Goal: Task Accomplishment & Management: Complete application form

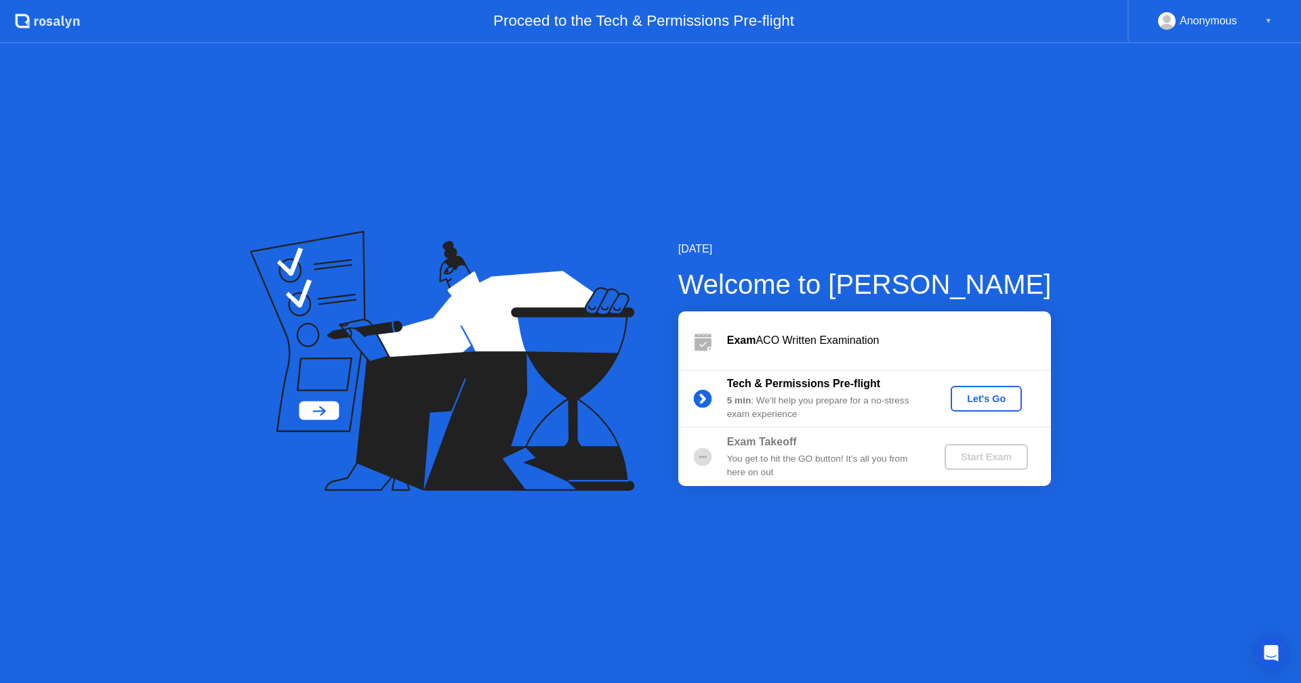
click at [971, 389] on button "Let's Go" at bounding box center [985, 399] width 71 height 26
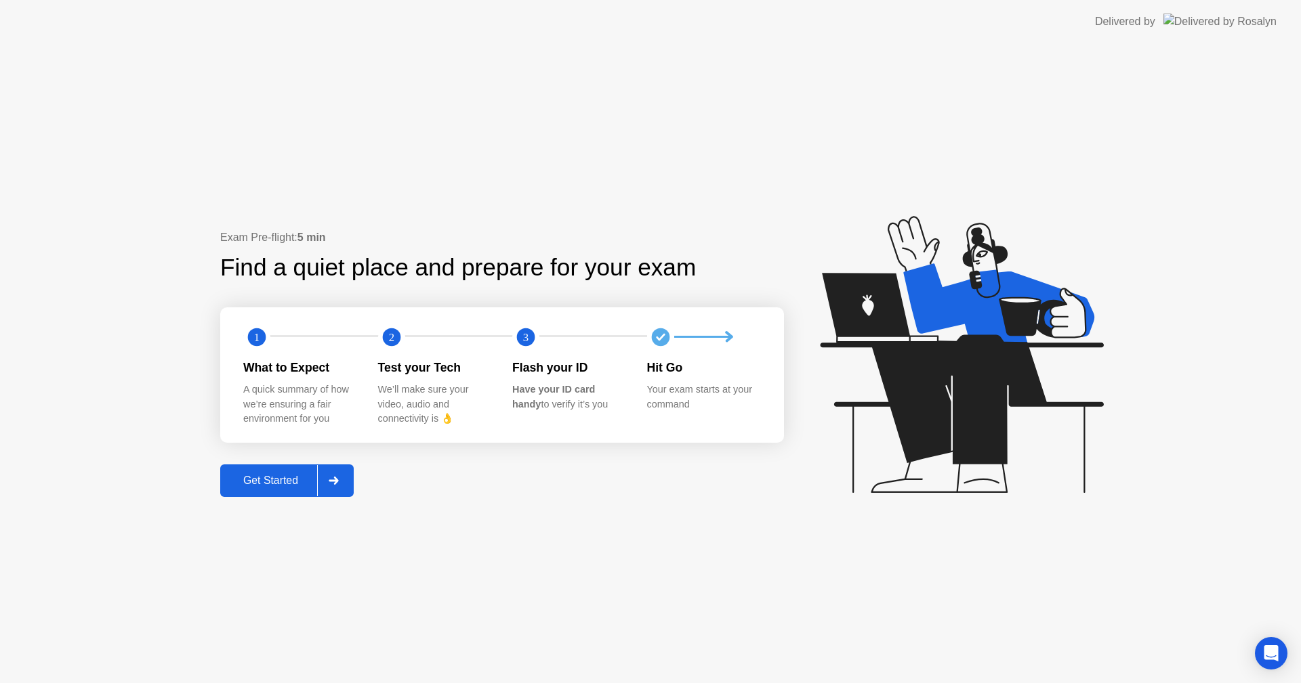
click at [259, 483] on div "Get Started" at bounding box center [270, 481] width 93 height 12
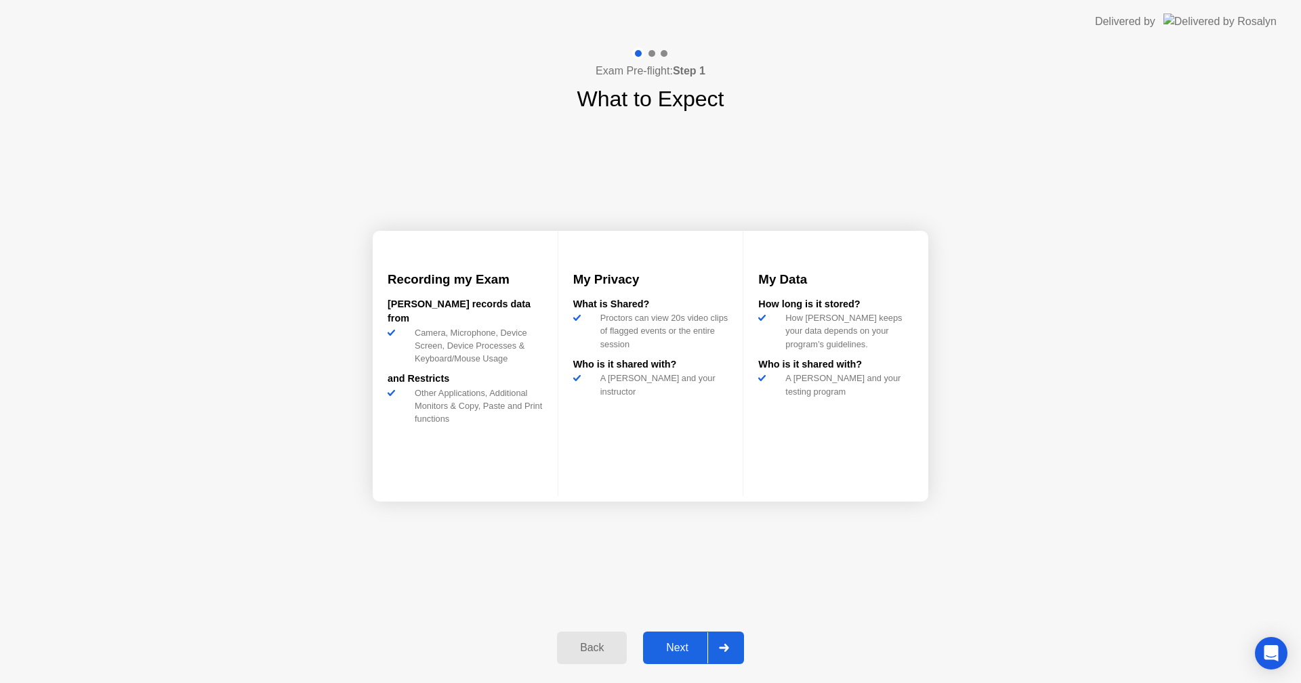
click at [667, 646] on div "Next" at bounding box center [677, 648] width 60 height 12
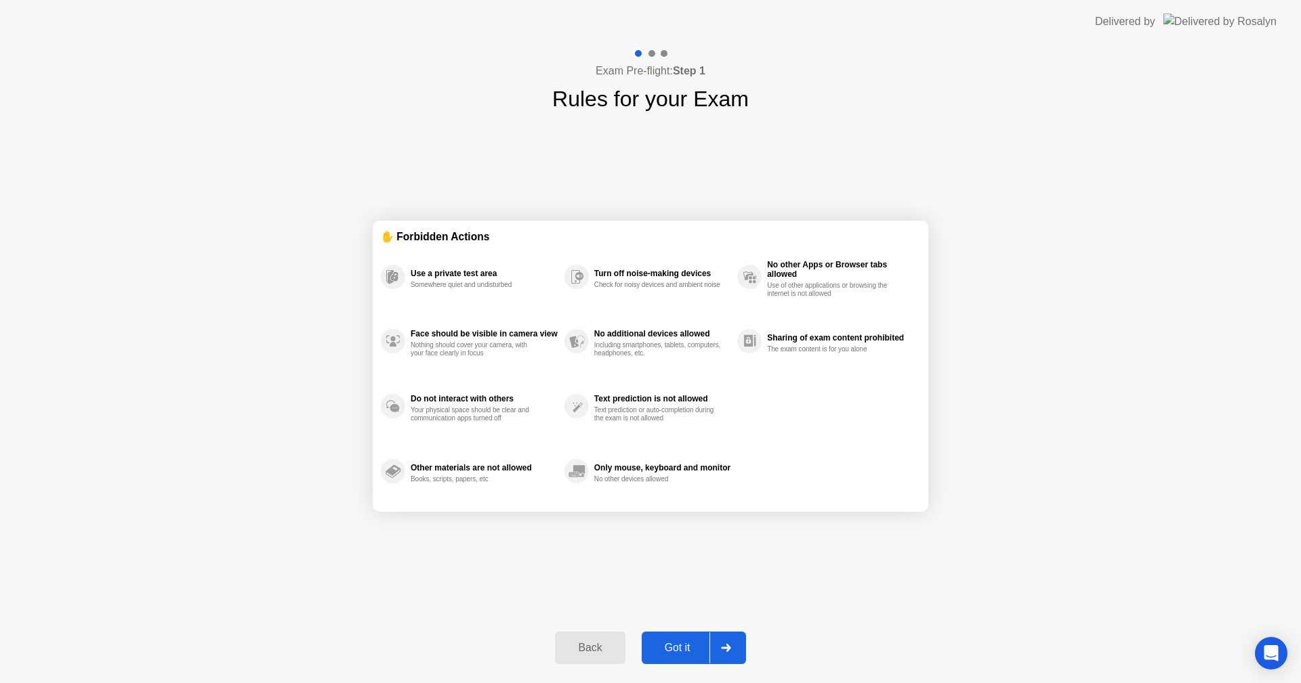
click at [669, 648] on div "Got it" at bounding box center [678, 648] width 64 height 12
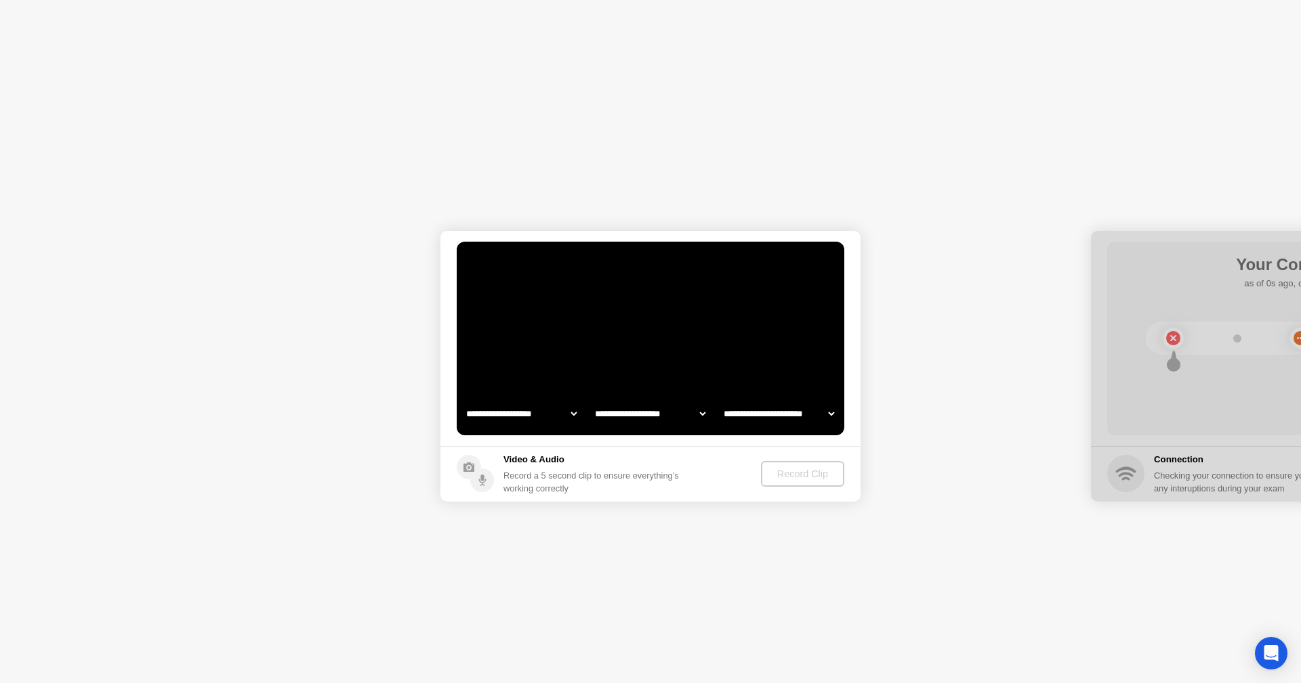
select select "**********"
select select "*******"
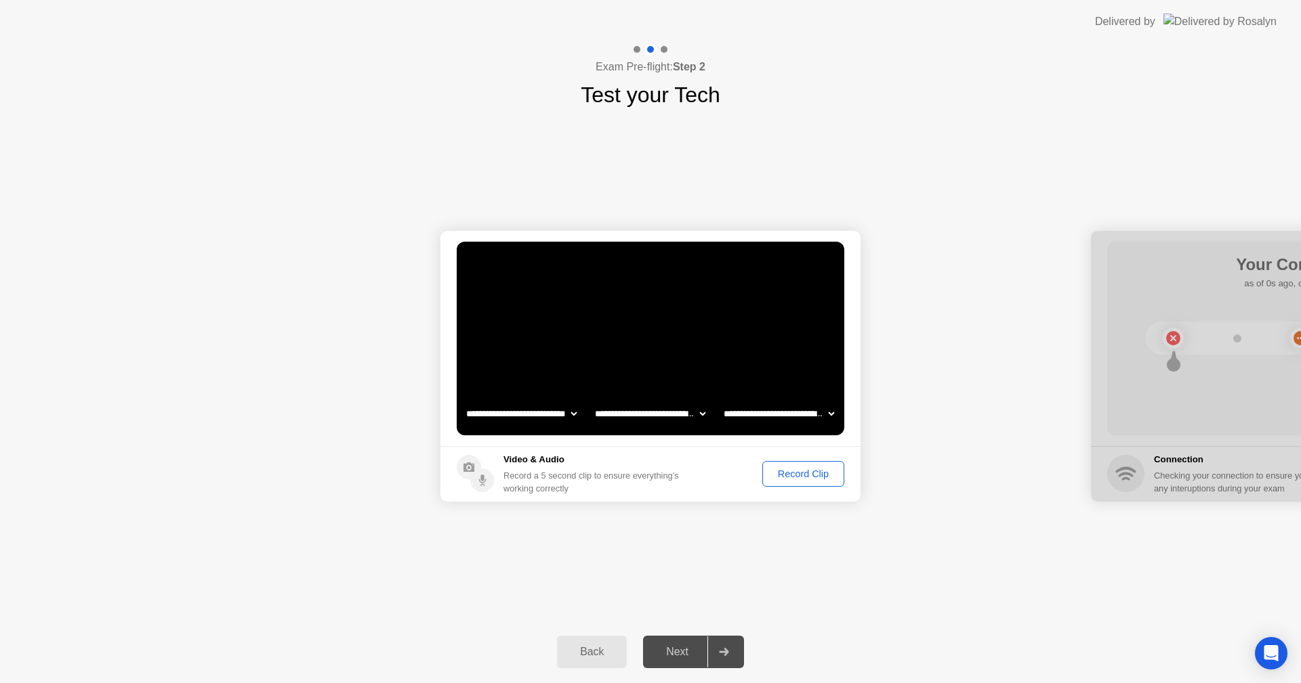
click at [773, 471] on div "Record Clip" at bounding box center [803, 474] width 72 height 11
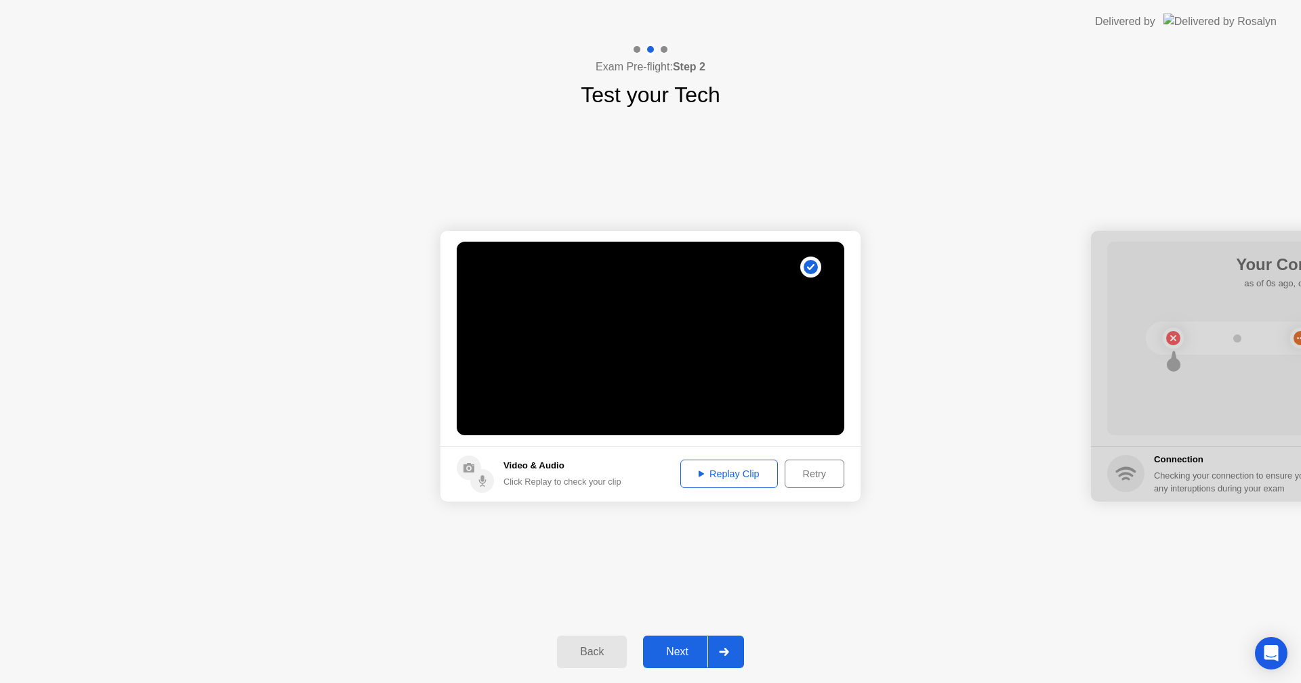
click at [746, 480] on div "Replay Clip" at bounding box center [729, 474] width 88 height 11
click at [660, 642] on button "Next" at bounding box center [693, 652] width 101 height 33
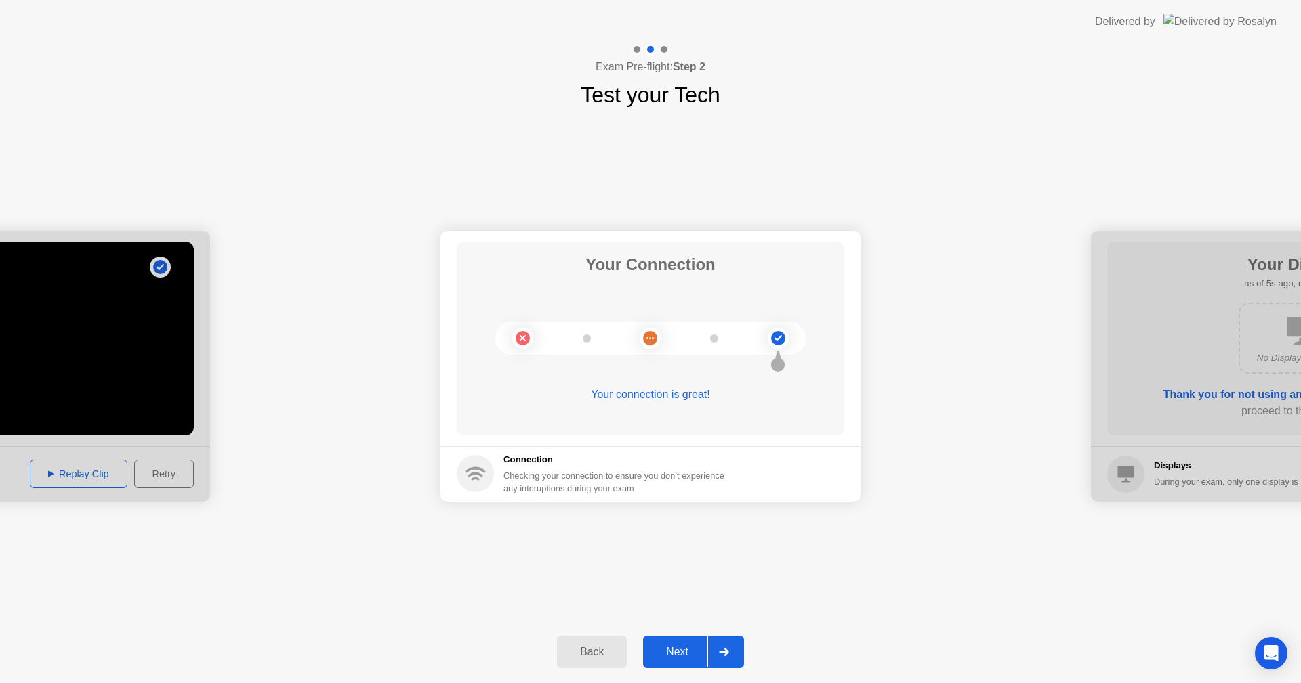
click at [658, 652] on div "Next" at bounding box center [677, 652] width 60 height 12
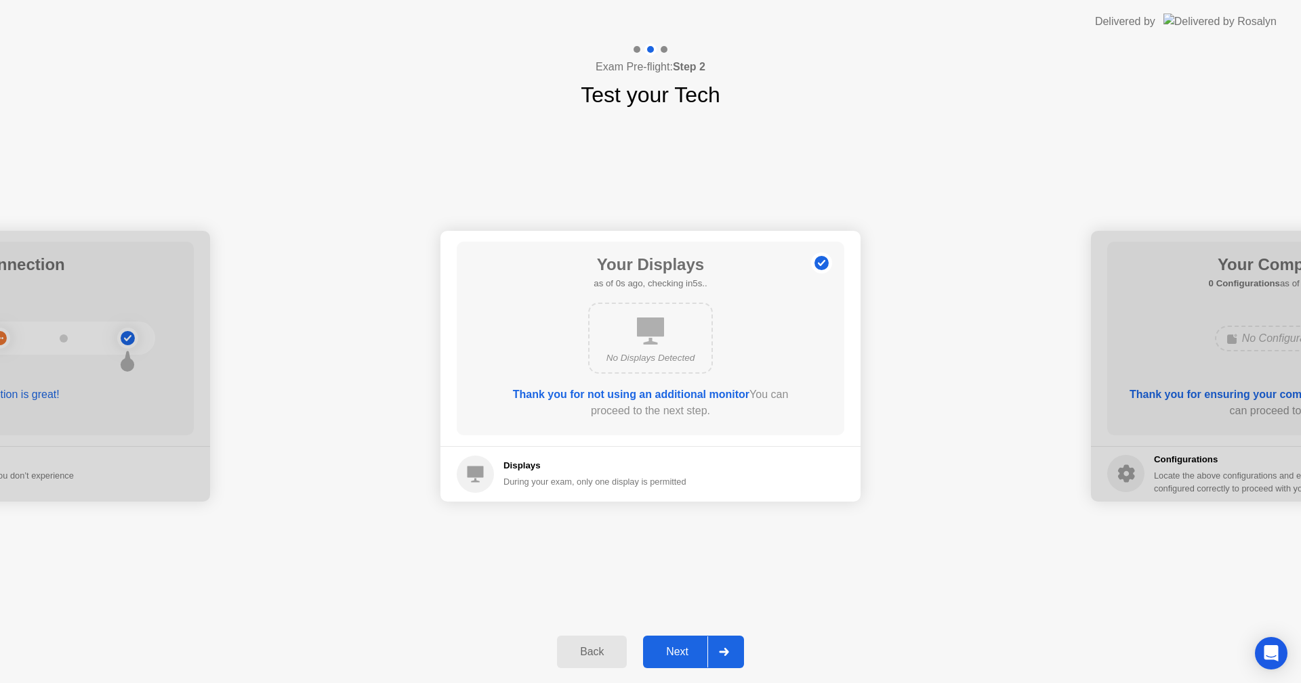
click at [672, 649] on div "Next" at bounding box center [677, 652] width 60 height 12
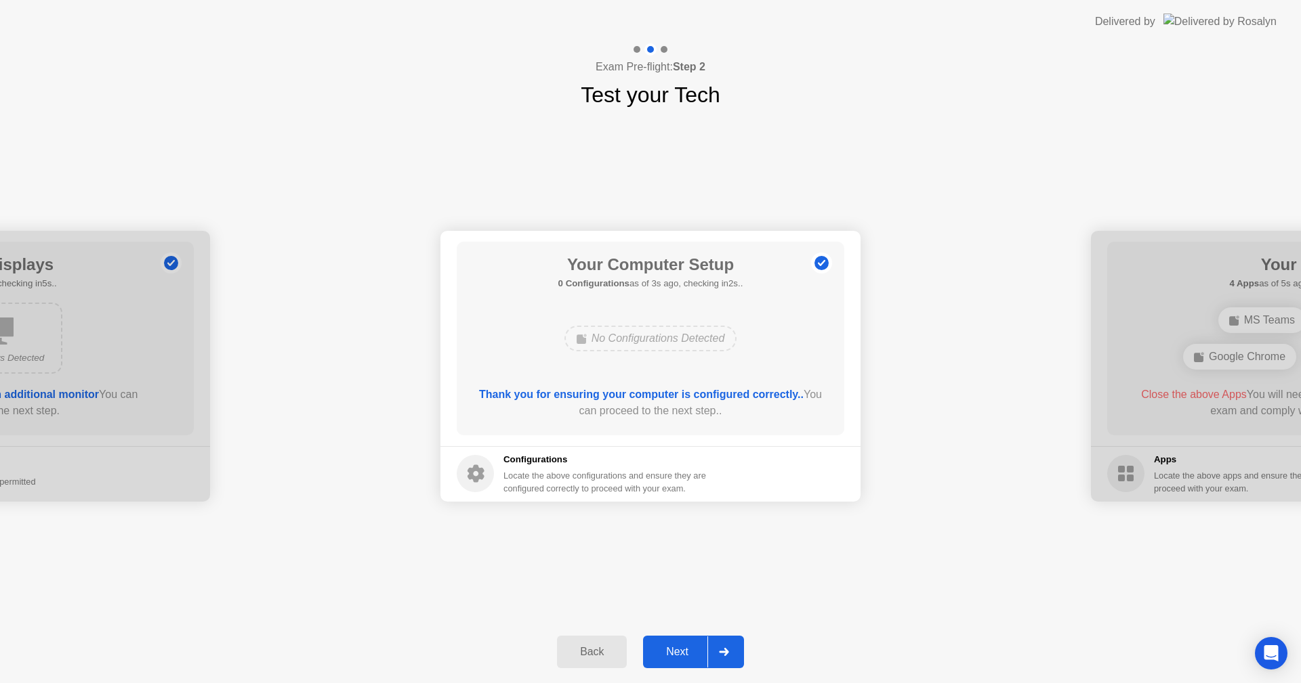
click at [672, 648] on div "Next" at bounding box center [677, 652] width 60 height 12
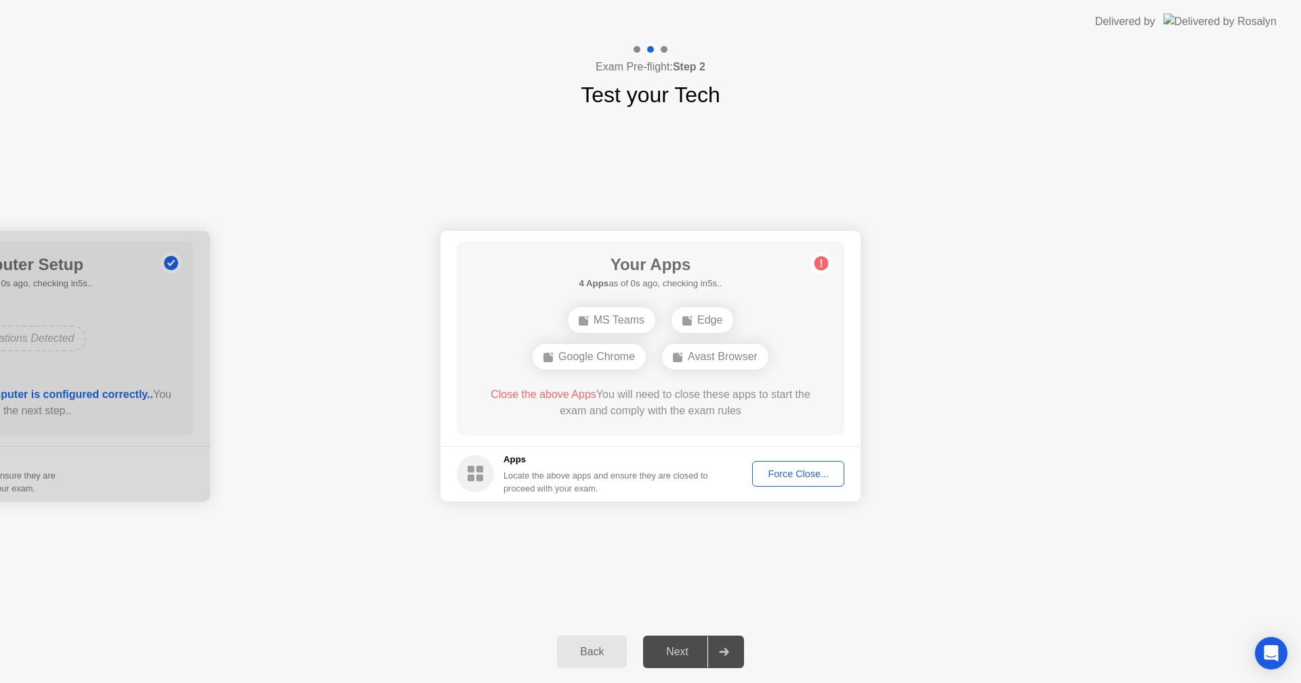
click at [801, 473] on div "Force Close..." at bounding box center [798, 474] width 83 height 11
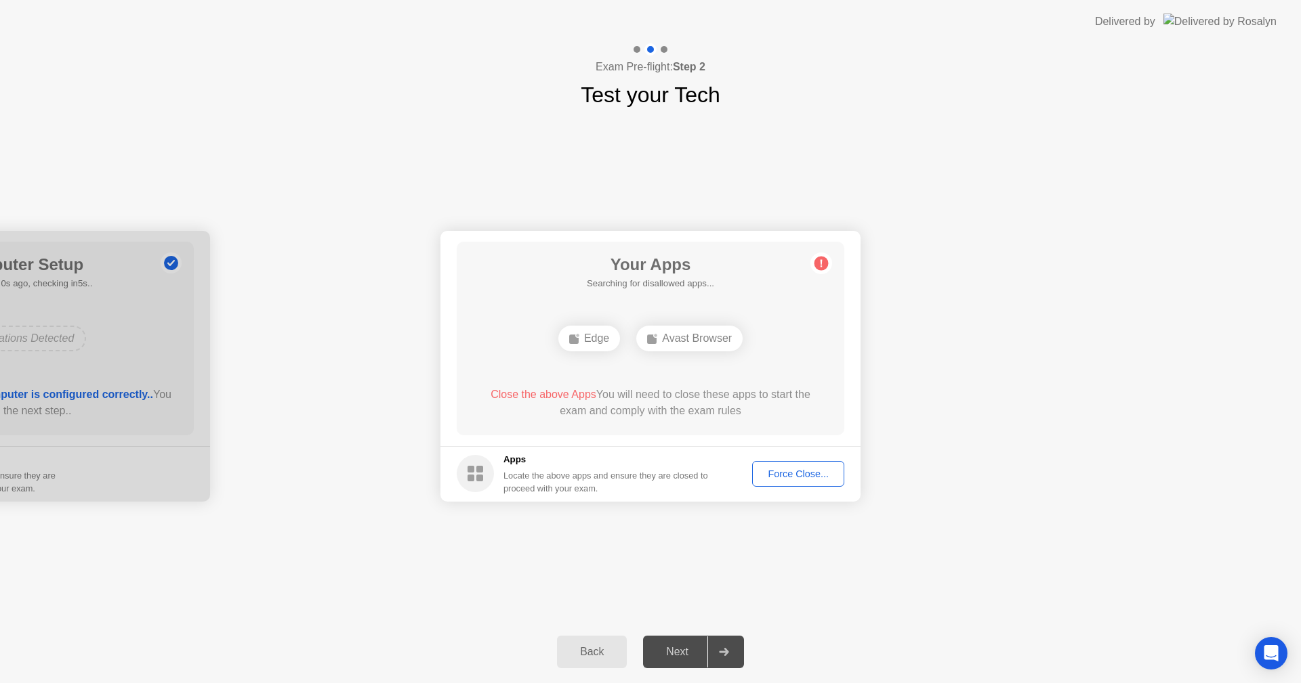
click at [774, 476] on div "Force Close..." at bounding box center [798, 474] width 83 height 11
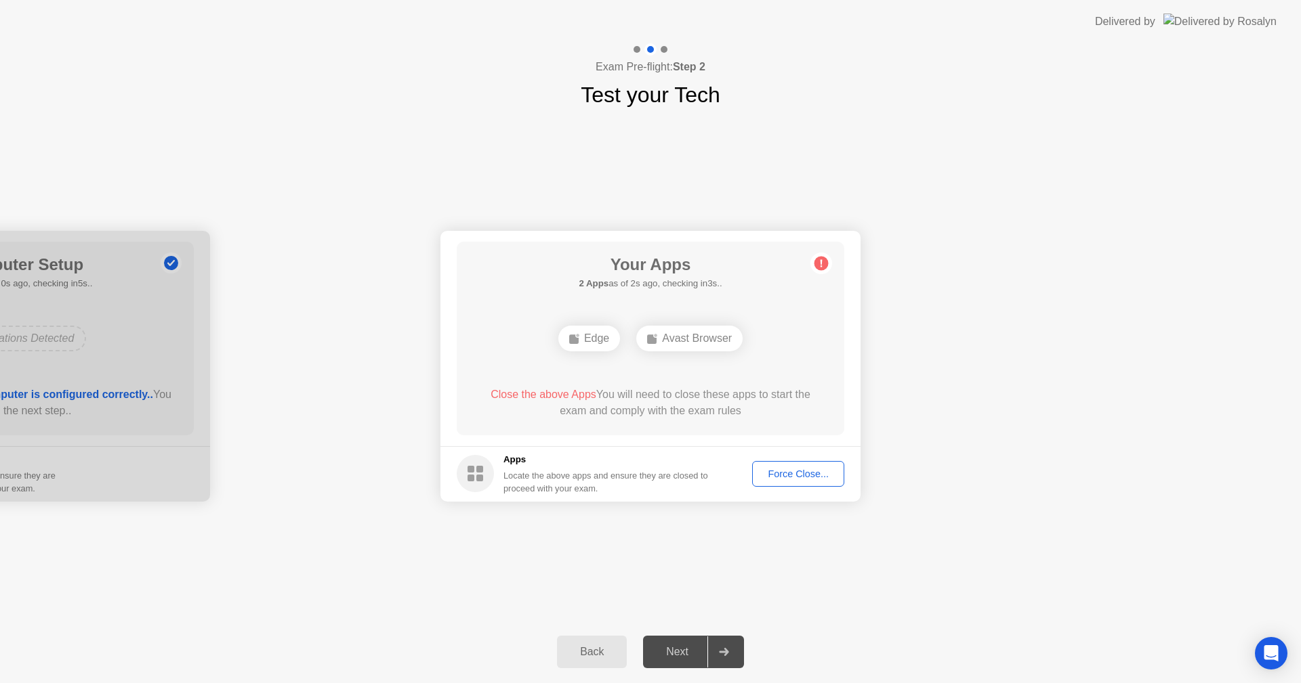
click at [772, 478] on div "Force Close..." at bounding box center [798, 474] width 83 height 11
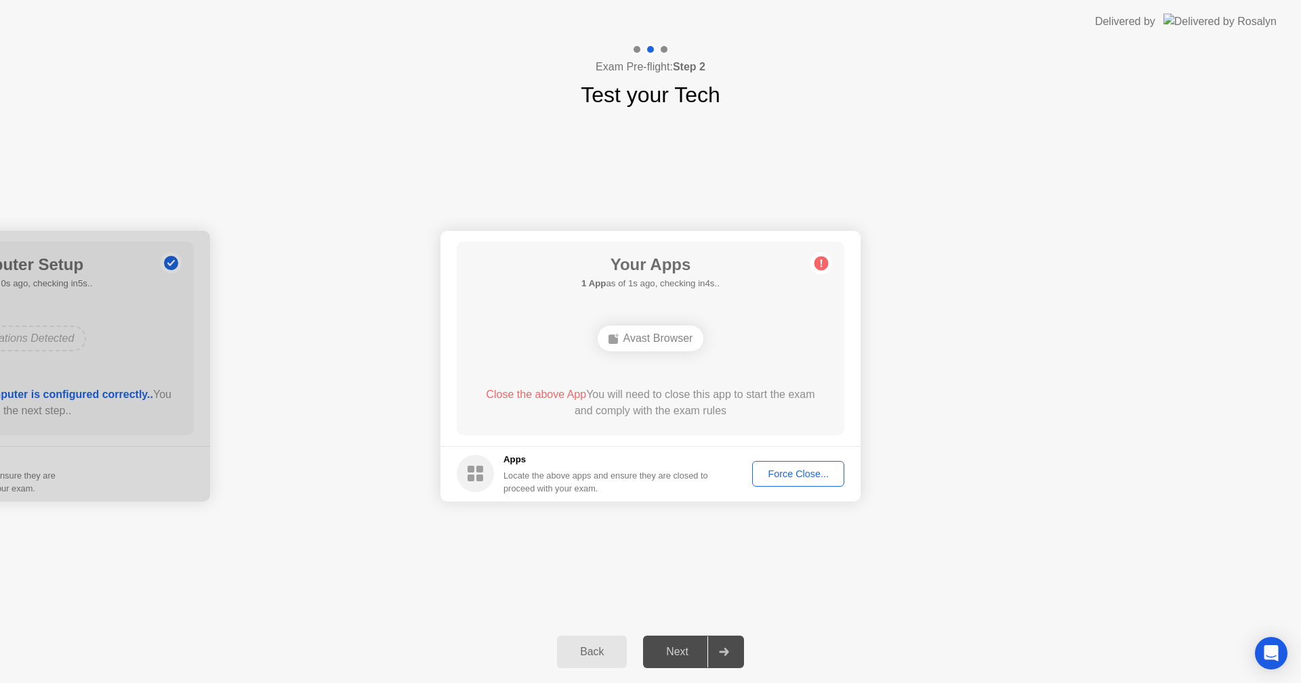
click at [818, 618] on div "**********" at bounding box center [650, 366] width 1301 height 510
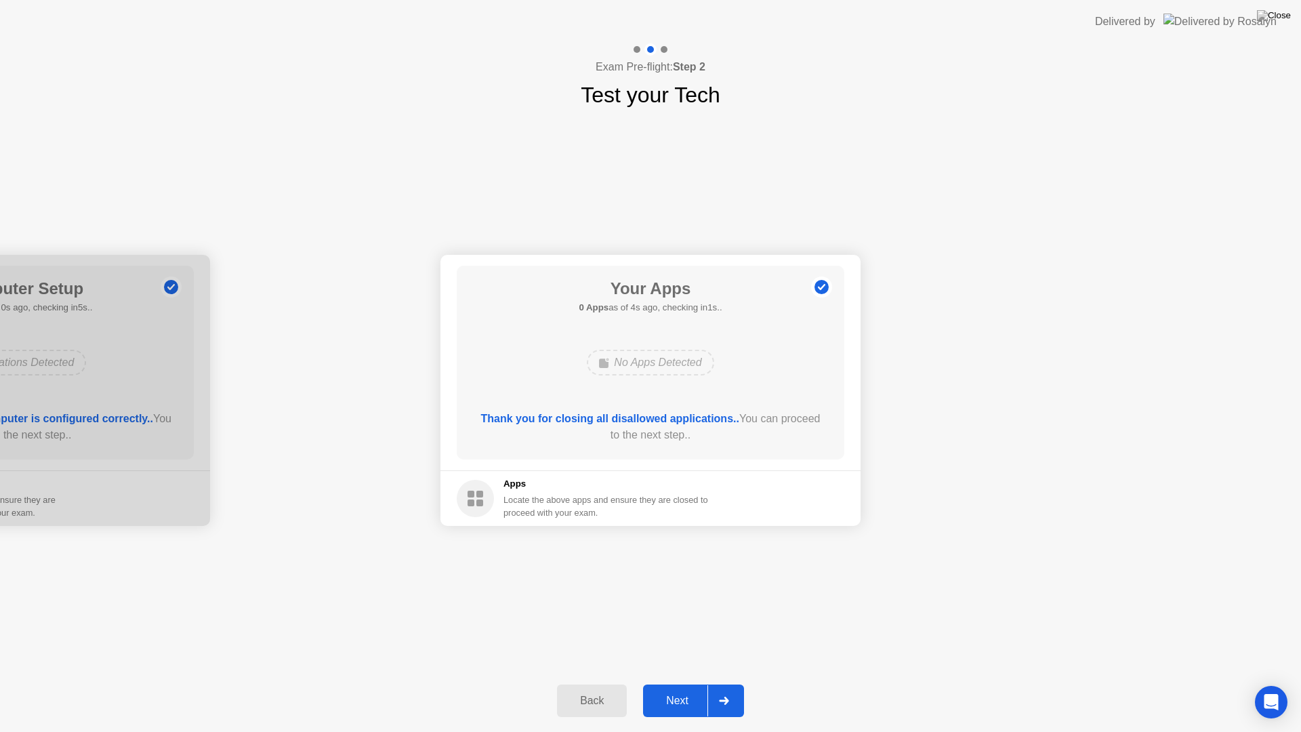
click at [677, 683] on div "Next" at bounding box center [677, 700] width 60 height 12
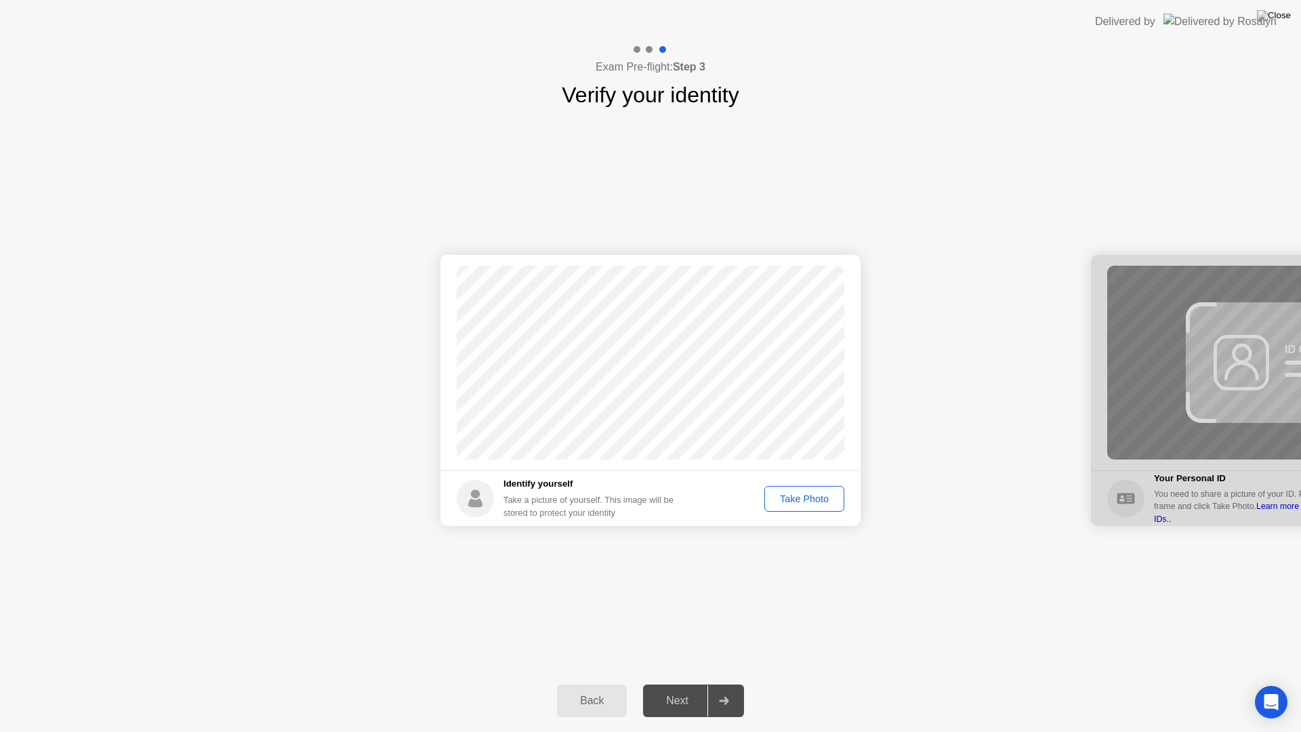
click at [788, 490] on button "Take Photo" at bounding box center [804, 499] width 80 height 26
click at [673, 683] on div "Next" at bounding box center [677, 700] width 60 height 12
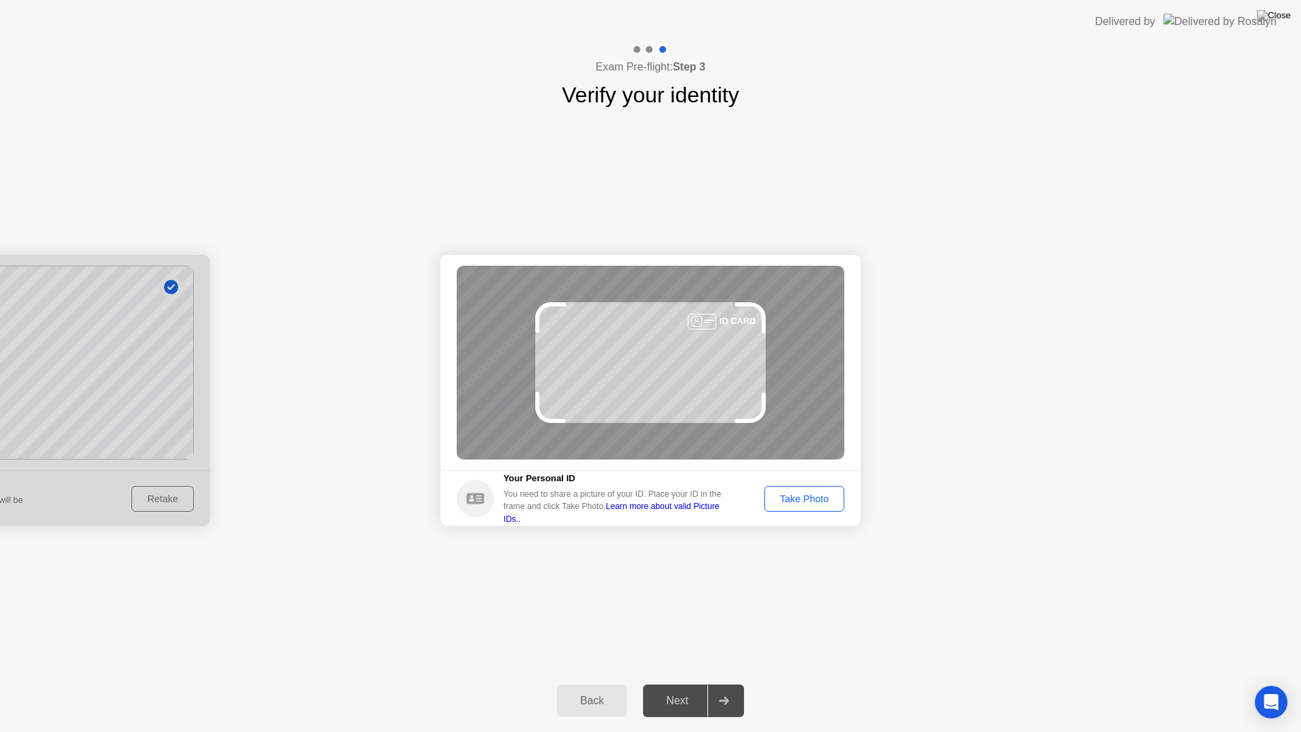
click at [818, 493] on div "Take Photo" at bounding box center [804, 498] width 70 height 11
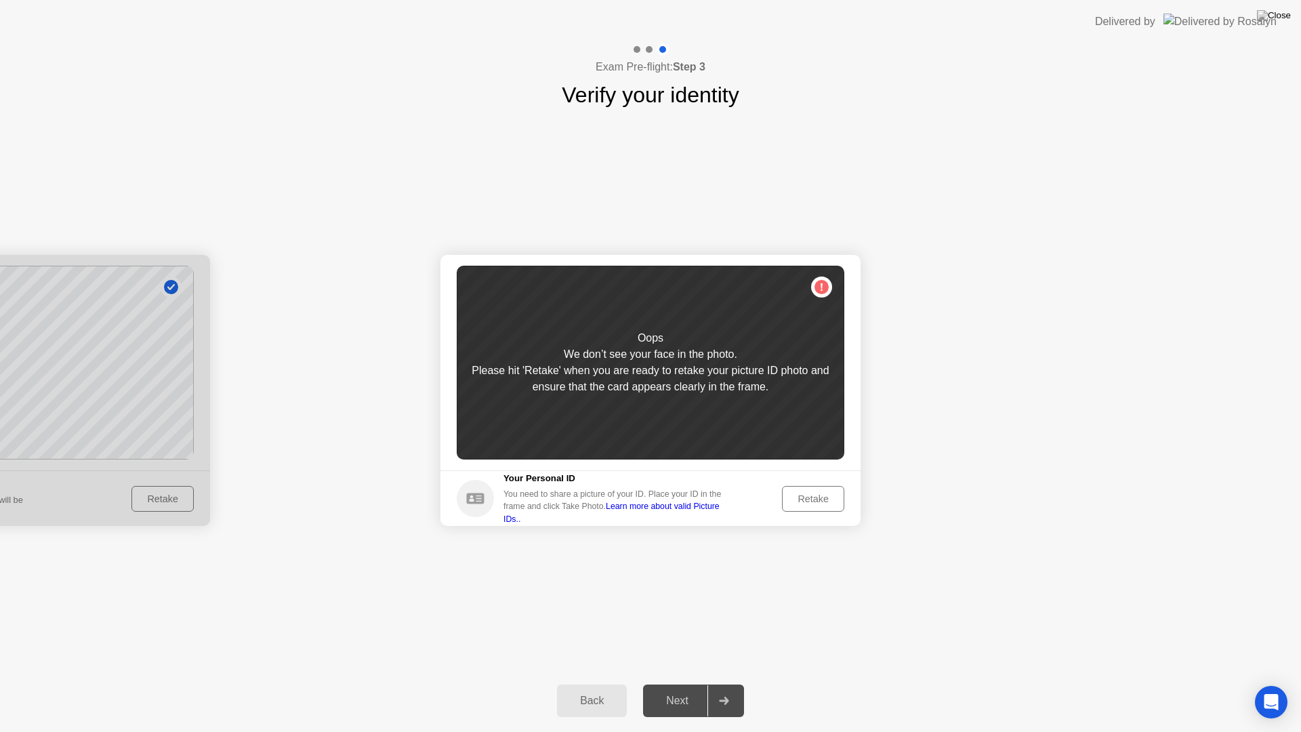
click at [816, 504] on div "Retake" at bounding box center [812, 498] width 53 height 11
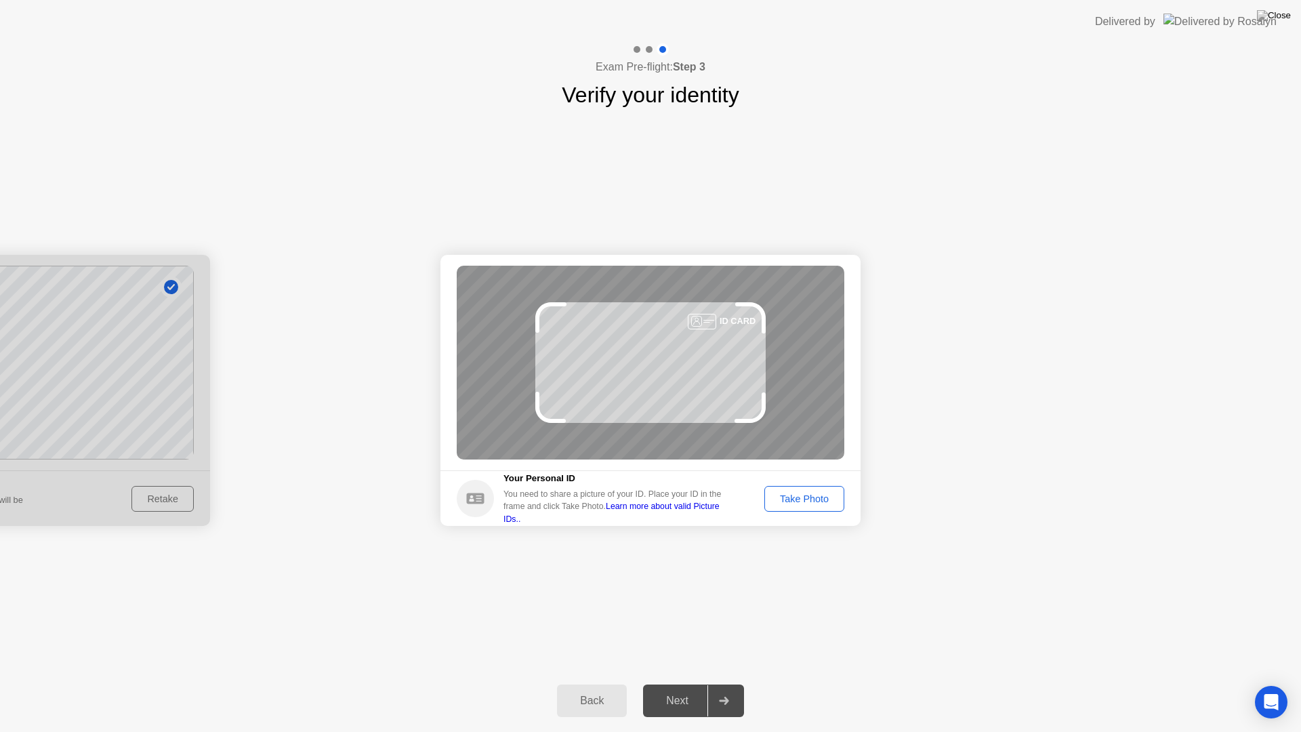
click at [797, 497] on div "Take Photo" at bounding box center [804, 498] width 70 height 11
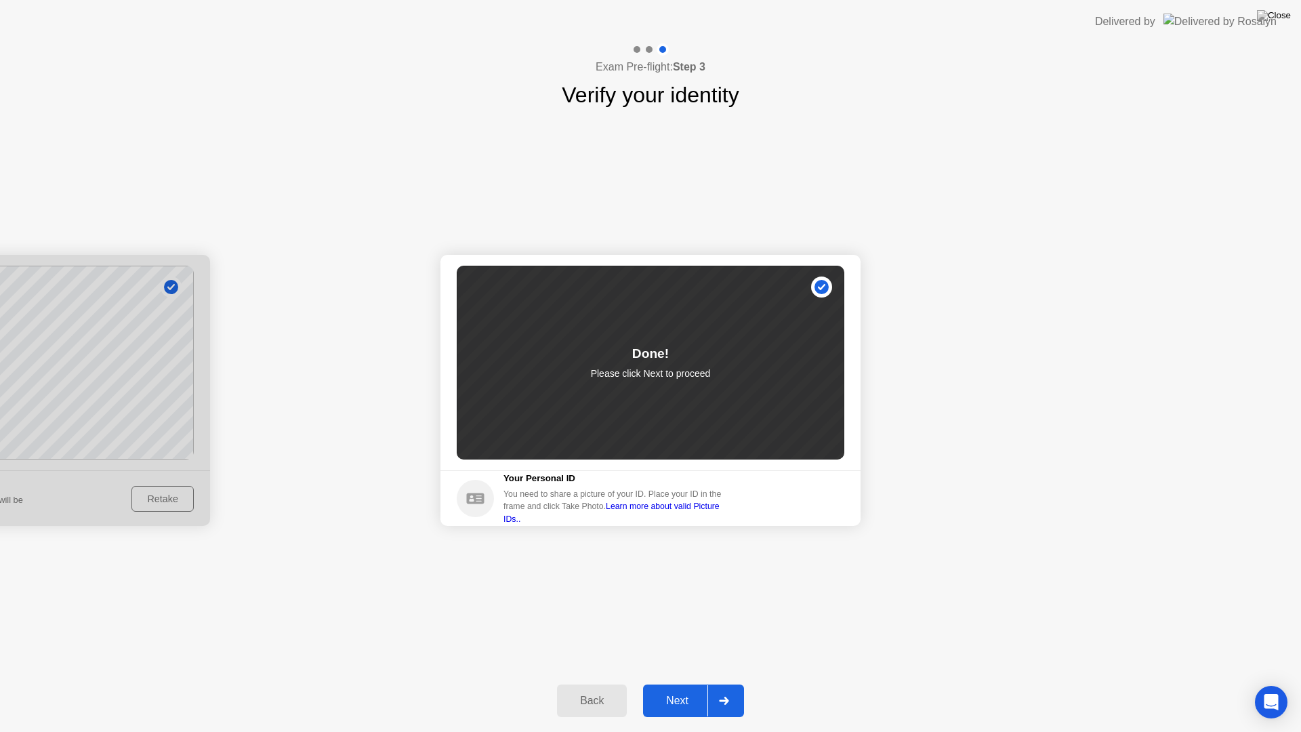
click at [681, 683] on div "Next" at bounding box center [677, 700] width 60 height 12
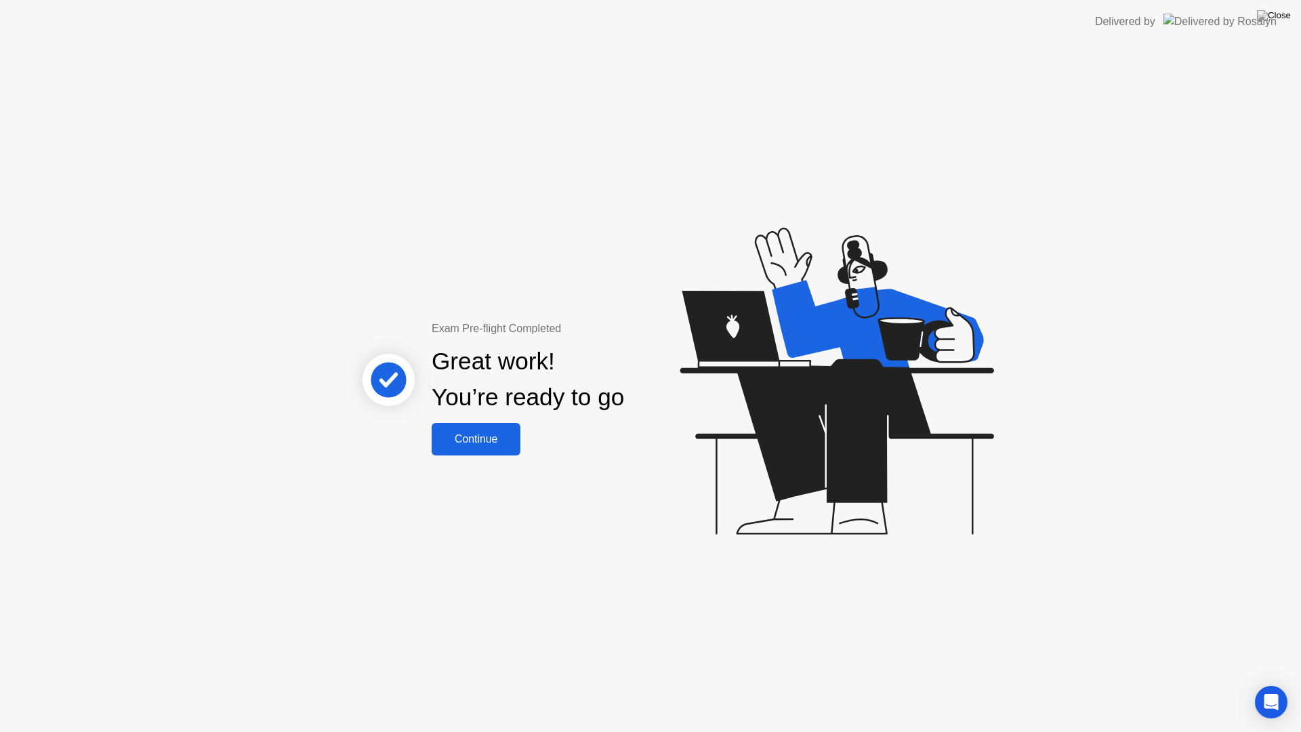
click at [488, 438] on div "Continue" at bounding box center [476, 439] width 81 height 12
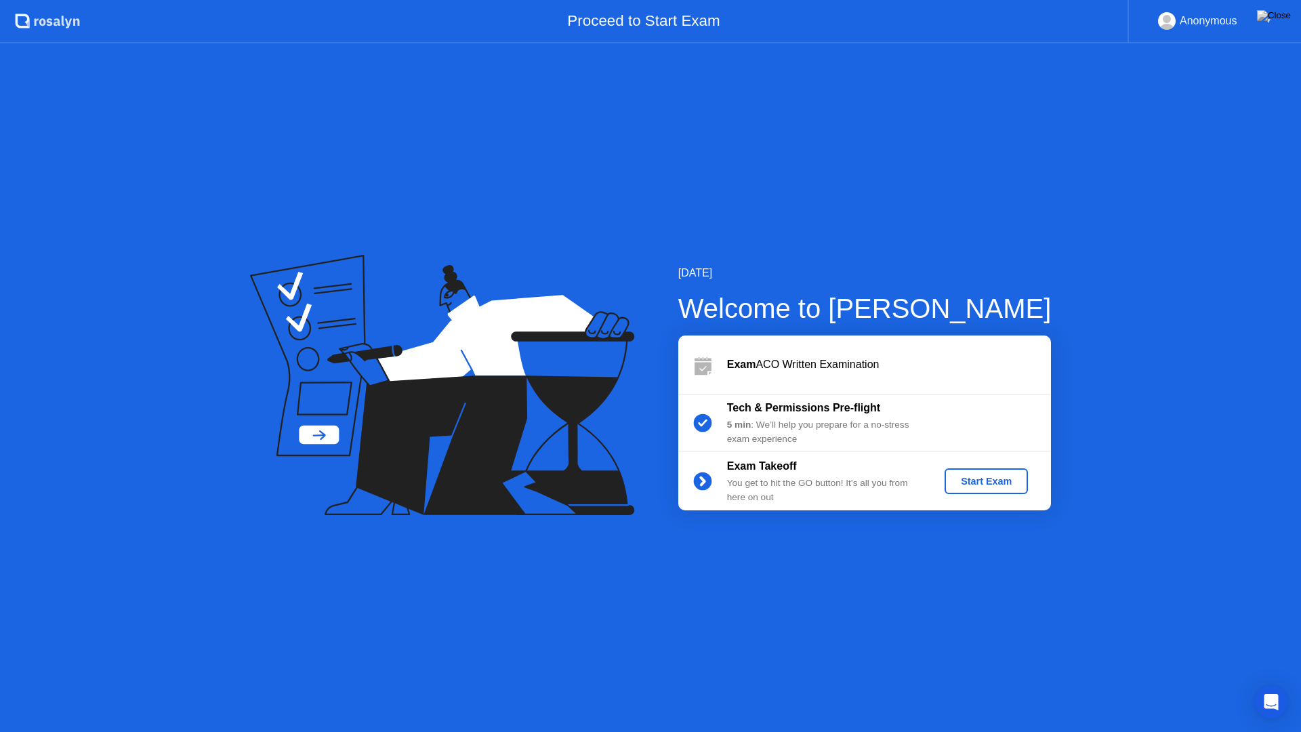
click at [986, 480] on div "Start Exam" at bounding box center [986, 481] width 72 height 11
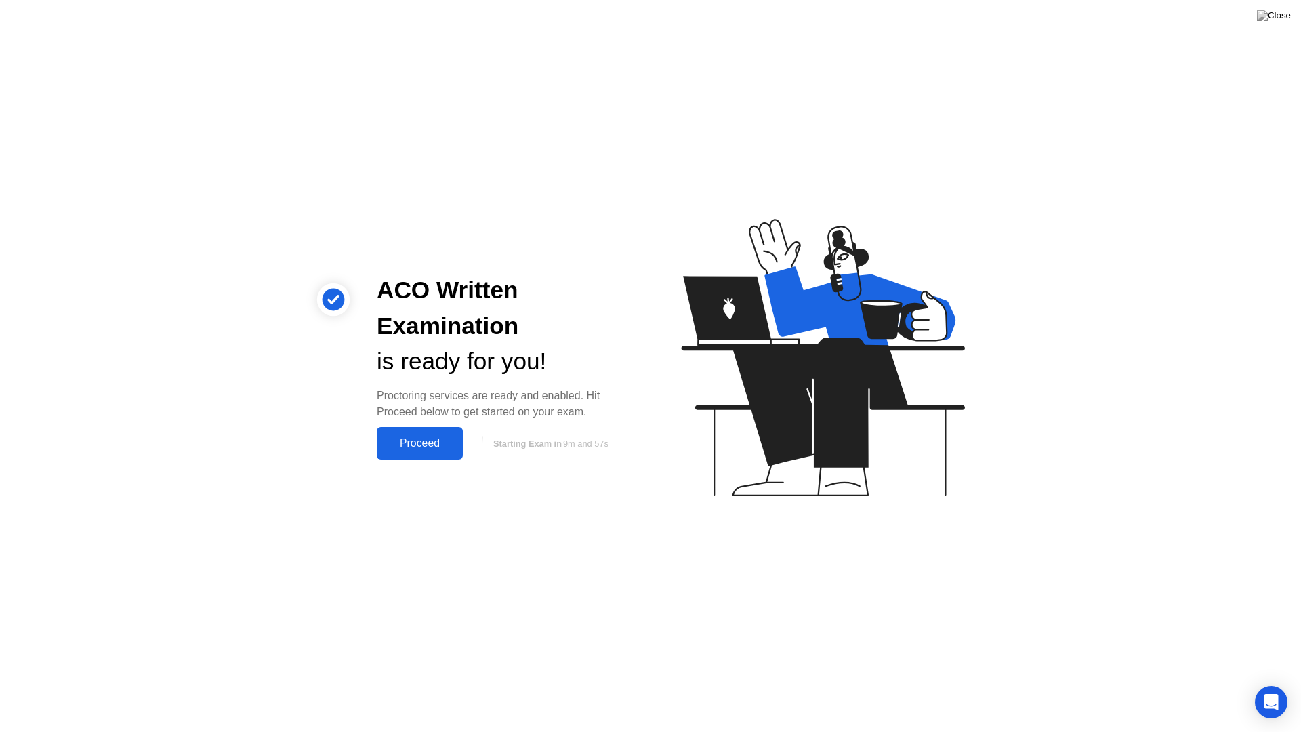
click at [421, 444] on div "Proceed" at bounding box center [420, 443] width 78 height 12
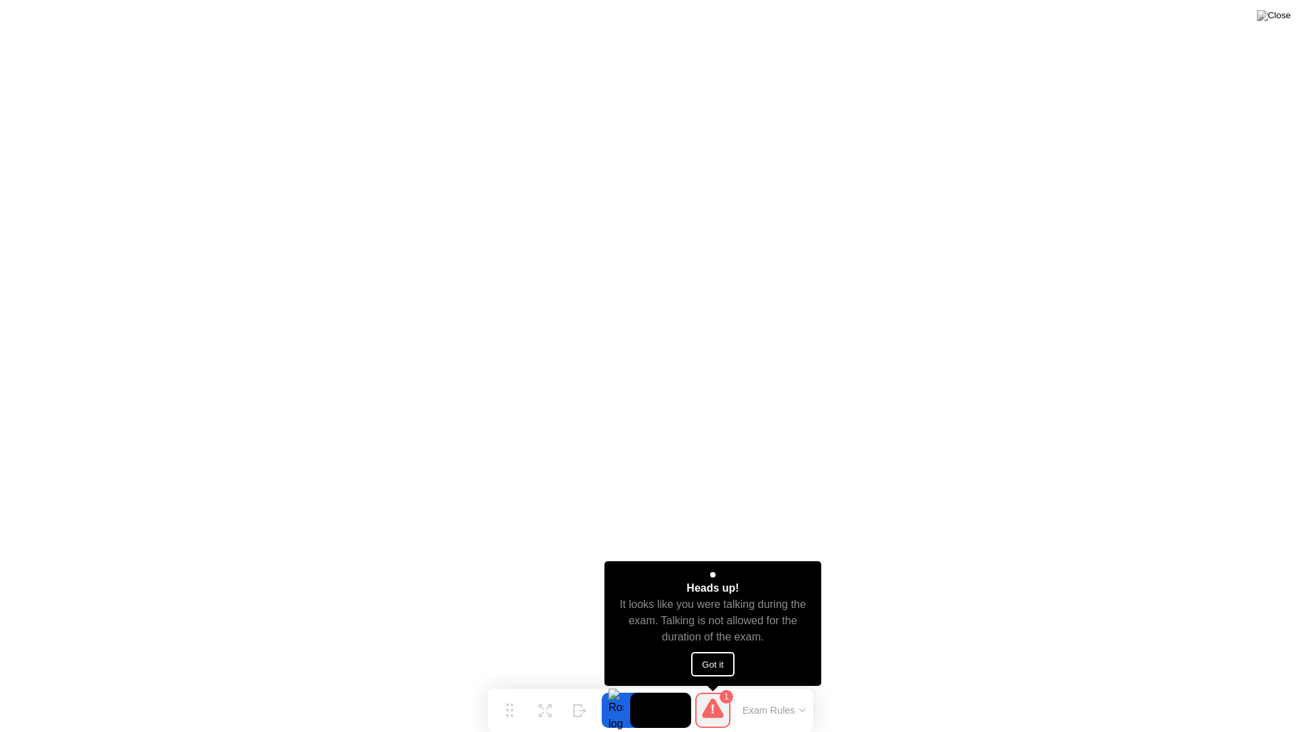
click at [703, 659] on button "Got it" at bounding box center [712, 664] width 43 height 24
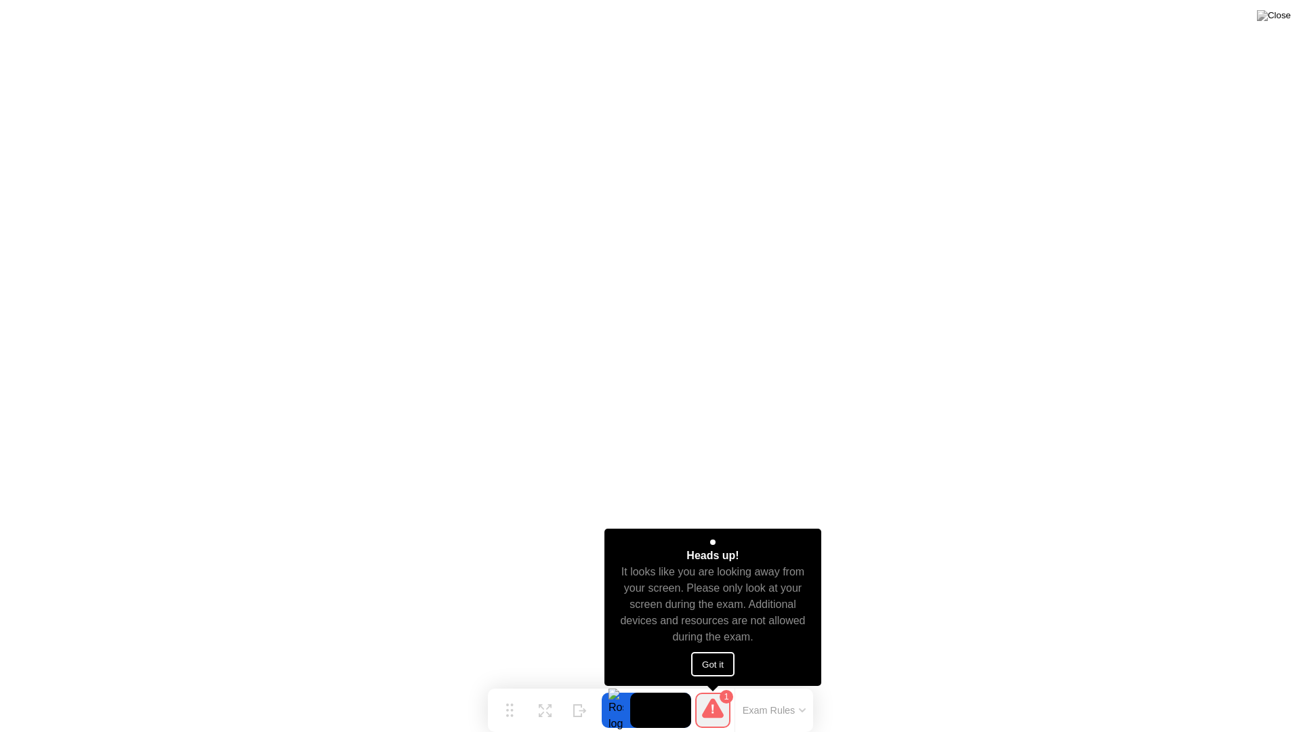
click at [708, 662] on button "Got it" at bounding box center [712, 664] width 43 height 24
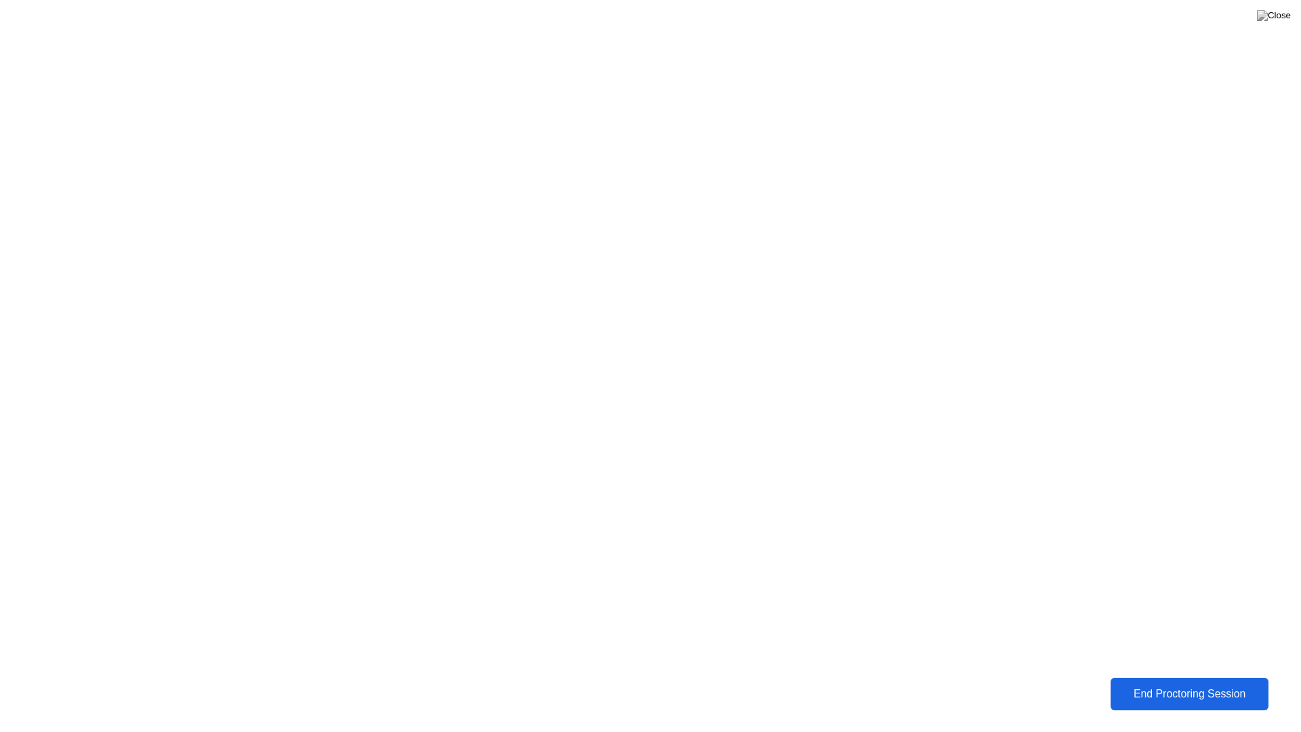
click at [1229, 683] on div "End Proctoring Session" at bounding box center [1189, 694] width 150 height 12
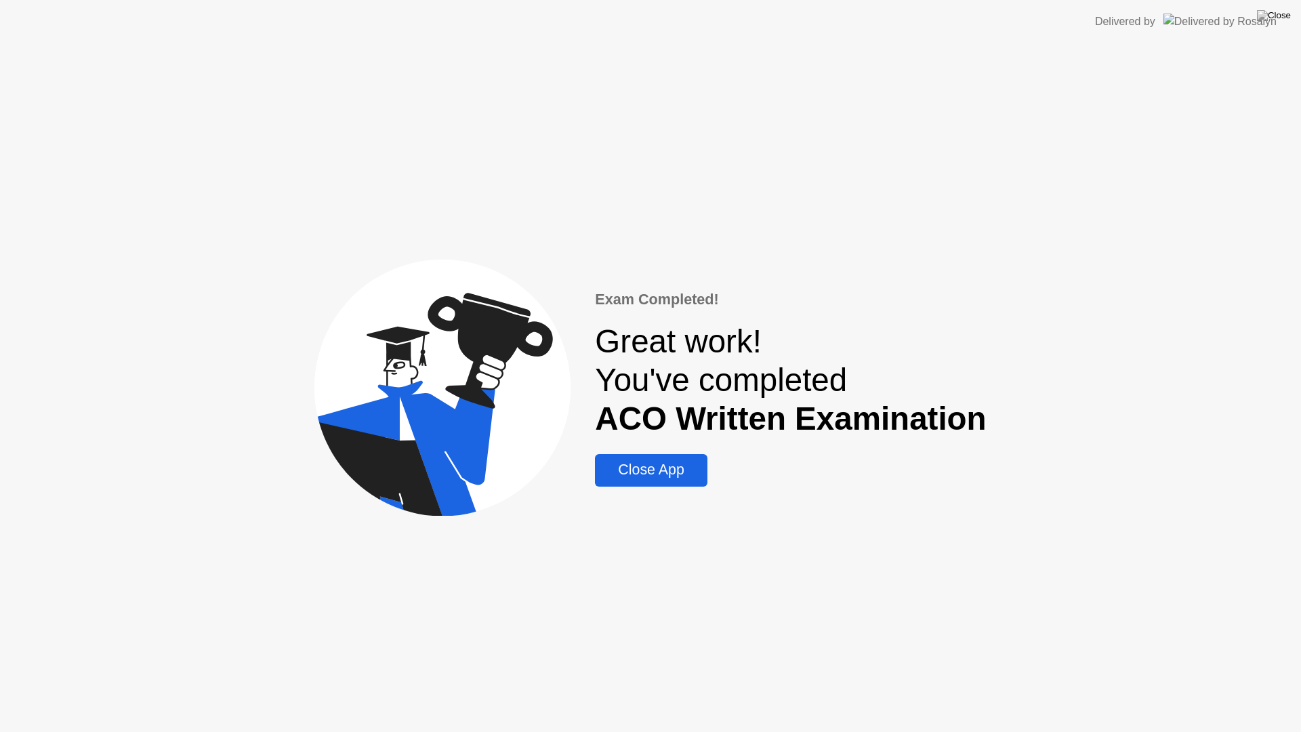
click at [624, 475] on div "Close App" at bounding box center [651, 469] width 104 height 17
